Goal: Task Accomplishment & Management: Manage account settings

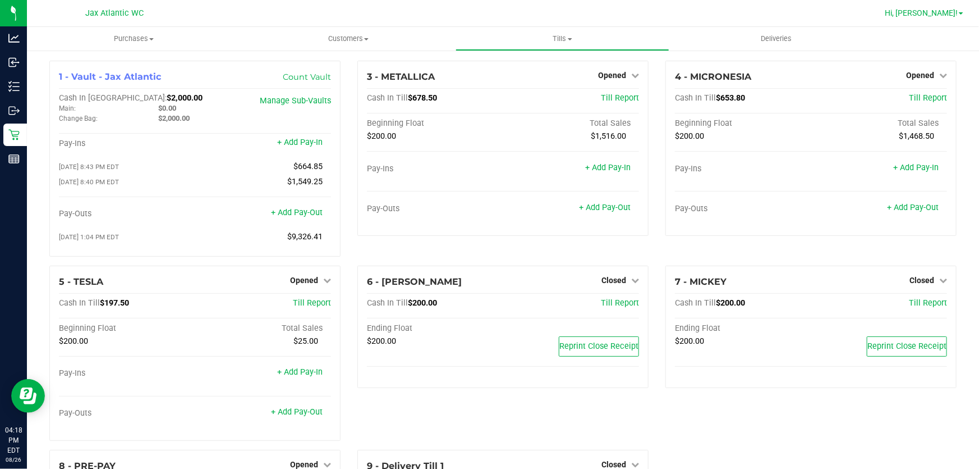
click at [945, 16] on span "Hi, [PERSON_NAME]!" at bounding box center [921, 12] width 73 height 9
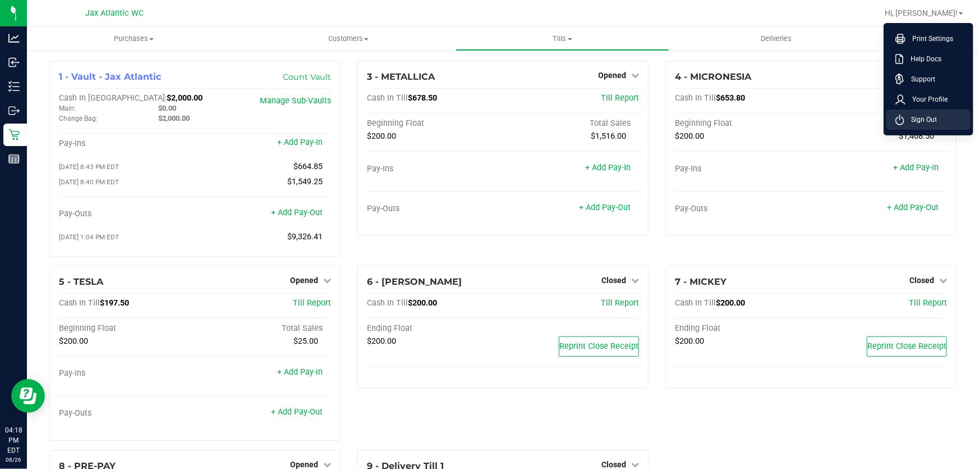
click at [931, 122] on span "Sign Out" at bounding box center [921, 119] width 33 height 11
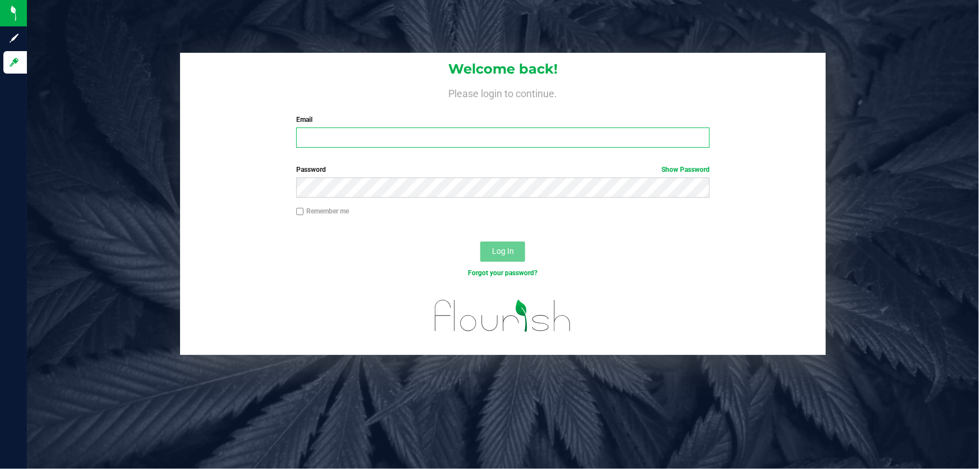
click at [488, 131] on input "Email" at bounding box center [503, 137] width 414 height 20
type input "[EMAIL_ADDRESS][DOMAIN_NAME]"
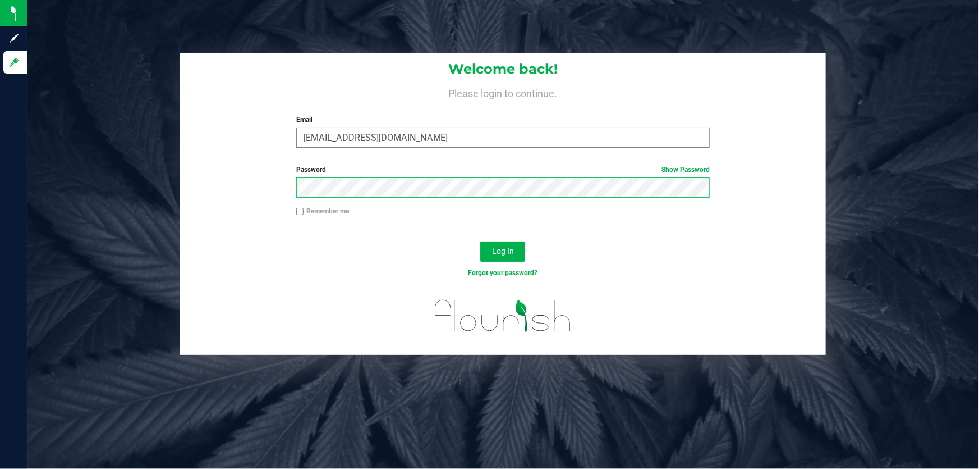
click at [480, 241] on button "Log In" at bounding box center [502, 251] width 45 height 20
